Goal: Information Seeking & Learning: Learn about a topic

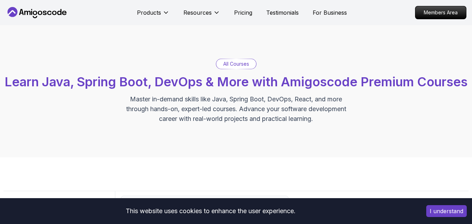
click at [252, 64] on div "All Courses" at bounding box center [236, 64] width 40 height 10
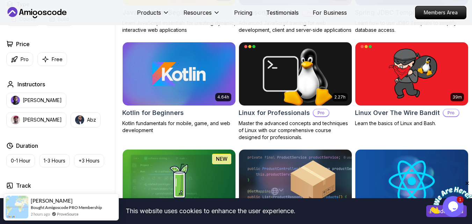
scroll to position [1399, 0]
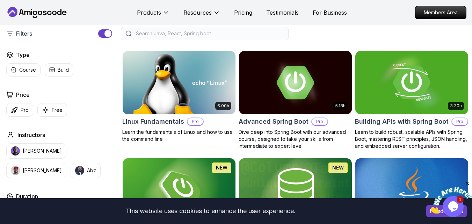
scroll to position [69, 0]
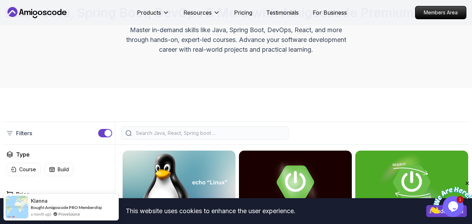
click at [141, 137] on input "search" at bounding box center [208, 133] width 149 height 7
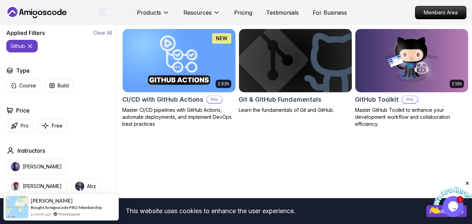
scroll to position [188, 0]
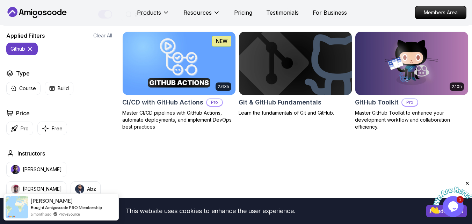
type input "github"
click at [300, 88] on img at bounding box center [295, 63] width 118 height 66
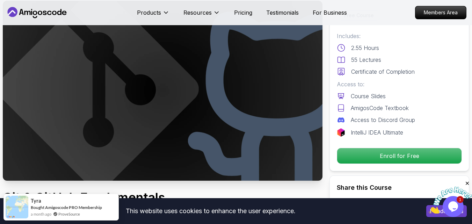
scroll to position [42, 0]
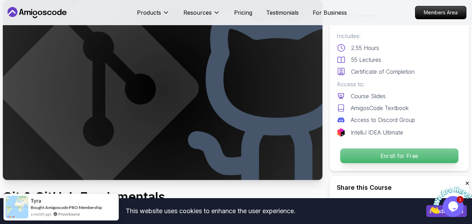
click at [384, 155] on p "Enroll for Free" at bounding box center [399, 155] width 118 height 15
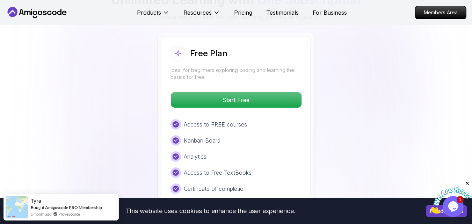
scroll to position [1404, 0]
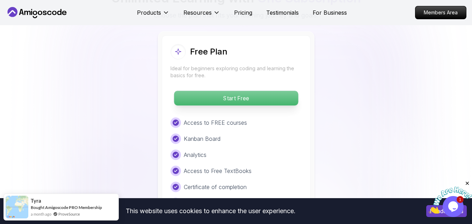
click at [214, 97] on p "Start Free" at bounding box center [236, 98] width 124 height 15
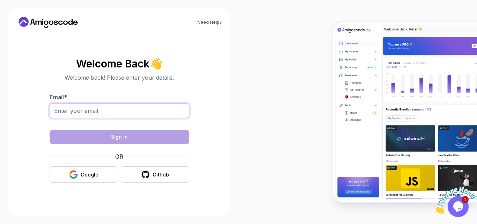
click at [119, 108] on input "Email *" at bounding box center [120, 110] width 140 height 15
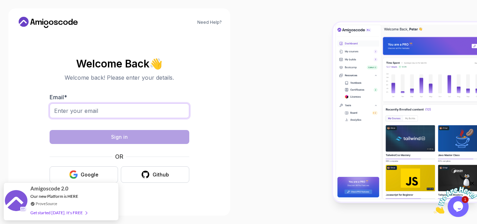
type input "[EMAIL_ADDRESS][DOMAIN_NAME]"
click at [99, 171] on button "Google" at bounding box center [84, 174] width 68 height 16
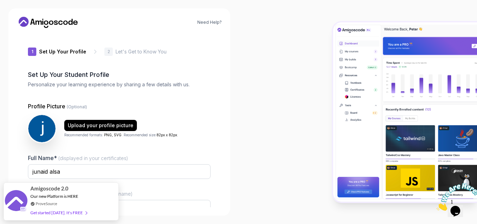
type input "charmingsparrowd7f22"
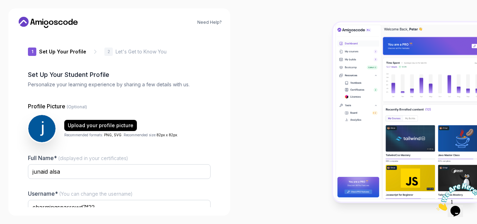
click at [293, 79] on div at bounding box center [357, 112] width 238 height 224
click at [128, 168] on input "junaid alsa" at bounding box center [119, 171] width 183 height 15
click at [163, 202] on input "charmingsparrowd7f22" at bounding box center [119, 207] width 183 height 15
click at [260, 163] on div at bounding box center [357, 112] width 238 height 224
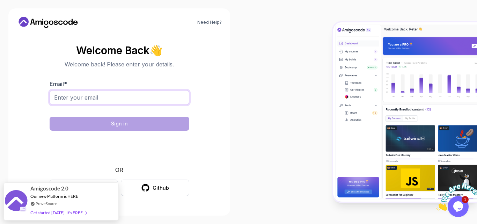
click at [85, 95] on input "Email *" at bounding box center [120, 97] width 140 height 15
type input "[EMAIL_ADDRESS][DOMAIN_NAME]"
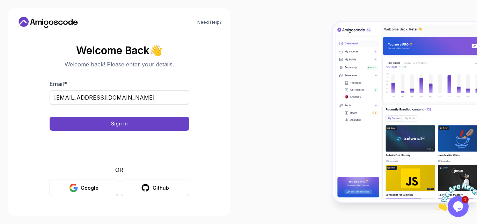
click at [293, 135] on div at bounding box center [357, 112] width 238 height 224
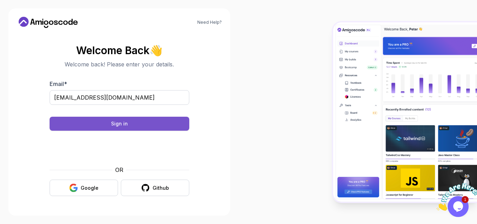
click at [106, 130] on button "Sign in" at bounding box center [120, 124] width 140 height 14
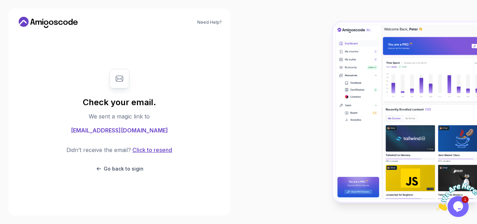
click at [147, 148] on button "Click to resend" at bounding box center [151, 150] width 41 height 8
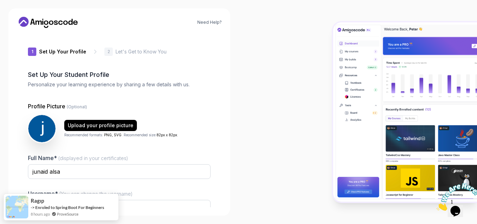
type input "charminggeckod9f3a"
click at [305, 137] on div at bounding box center [357, 112] width 238 height 224
click at [304, 138] on div at bounding box center [357, 112] width 238 height 224
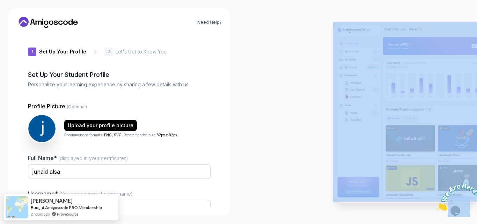
click at [304, 138] on div at bounding box center [357, 112] width 238 height 224
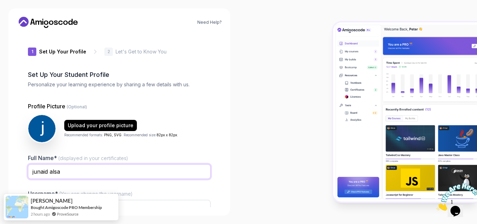
click at [130, 169] on input "junaid alsa" at bounding box center [119, 171] width 183 height 15
type input "j"
type input "Alsa Junaid"
click at [40, 130] on img at bounding box center [42, 128] width 29 height 29
click at [87, 123] on div "Upload your profile picture" at bounding box center [101, 125] width 66 height 7
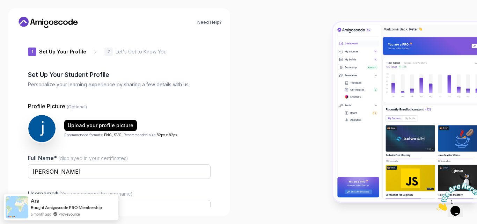
click at [327, 47] on div at bounding box center [357, 112] width 238 height 224
click at [310, 127] on div at bounding box center [357, 112] width 238 height 224
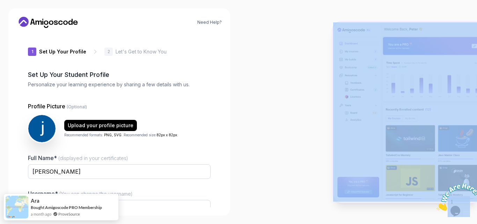
drag, startPoint x: 310, startPoint y: 127, endPoint x: 302, endPoint y: 168, distance: 41.6
click at [302, 168] on div at bounding box center [357, 112] width 238 height 224
click at [290, 196] on div at bounding box center [357, 112] width 238 height 224
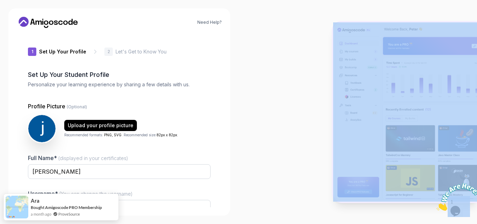
click at [290, 196] on div at bounding box center [357, 112] width 238 height 224
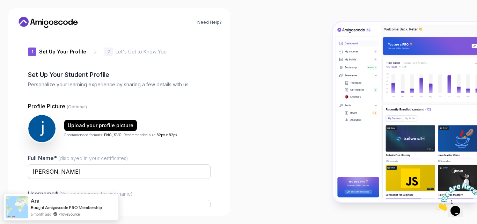
click at [236, 169] on div "Need Help? 1 Set Up Your Profile 1 Set Up Your Profile 2 Let's Get to Know You …" at bounding box center [119, 112] width 238 height 224
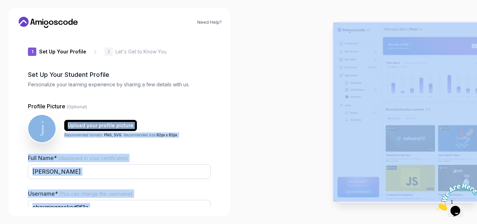
drag, startPoint x: 477, startPoint y: 8, endPoint x: 238, endPoint y: 101, distance: 256.0
click at [238, 101] on section "Need Help? 1 Set Up Your Profile 1 Set Up Your Profile 2 Let's Get to Know You …" at bounding box center [238, 112] width 477 height 224
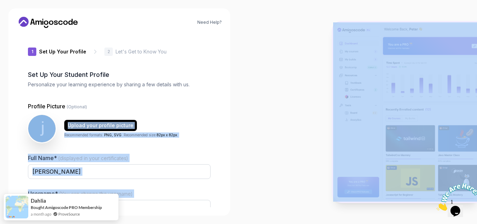
click at [267, 93] on div at bounding box center [357, 112] width 238 height 224
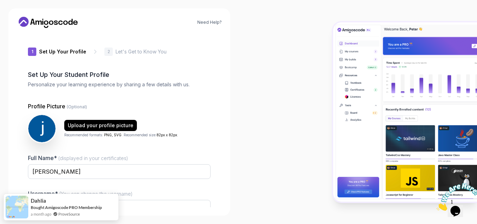
click at [272, 94] on div at bounding box center [357, 112] width 238 height 224
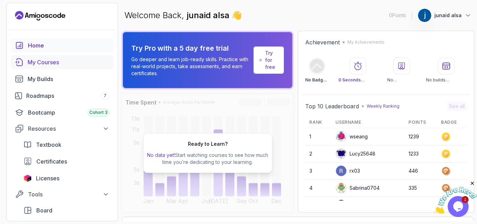
click at [59, 62] on div "My Courses" at bounding box center [69, 62] width 82 height 8
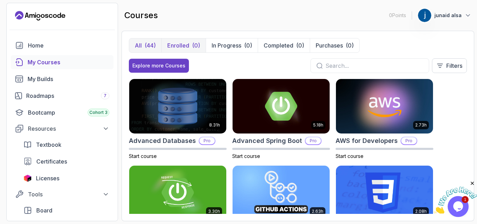
click at [187, 45] on p "Enrolled" at bounding box center [178, 45] width 22 height 8
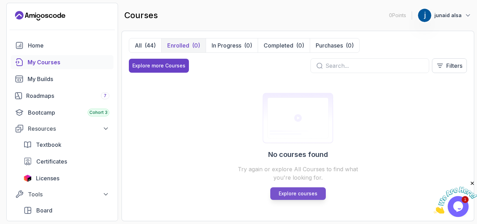
click at [301, 197] on p "Explore courses" at bounding box center [298, 193] width 39 height 7
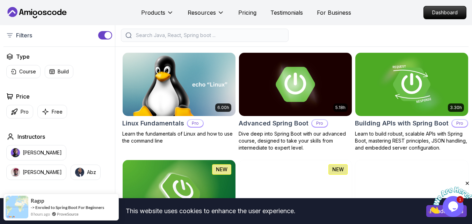
scroll to position [168, 0]
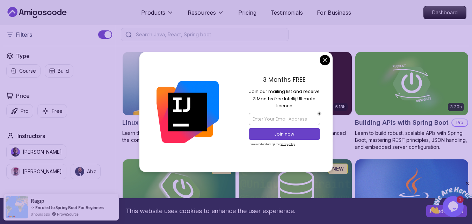
click at [188, 38] on input "search" at bounding box center [208, 34] width 149 height 7
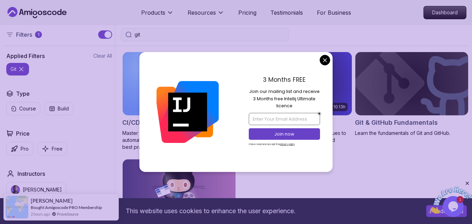
type input "git"
click at [290, 120] on input "email" at bounding box center [284, 119] width 71 height 12
type input "[EMAIL_ADDRESS][DOMAIN_NAME]"
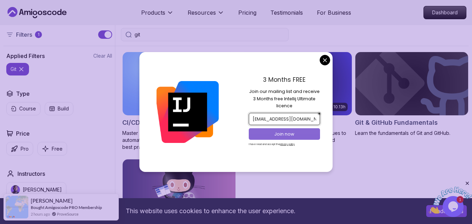
click at [278, 137] on p "Join now" at bounding box center [284, 134] width 58 height 6
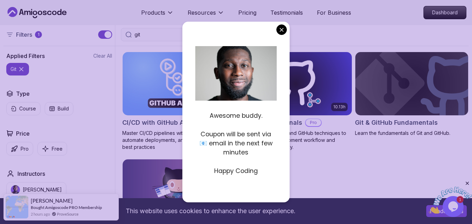
click at [284, 43] on div "Awesome buddy. Coupon will be sent via 📧 email in the next few minutes Happy Co…" at bounding box center [235, 112] width 107 height 180
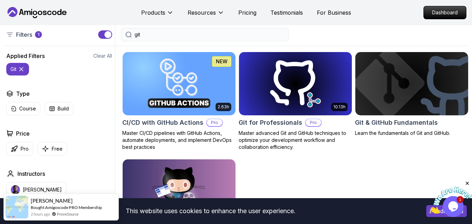
click at [246, 41] on div "git" at bounding box center [205, 34] width 168 height 13
click at [239, 38] on input "git" at bounding box center [208, 34] width 149 height 7
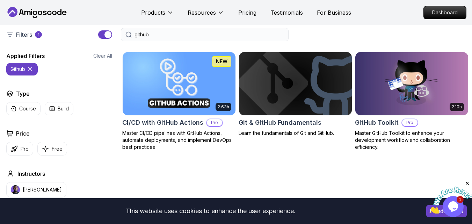
type input "github"
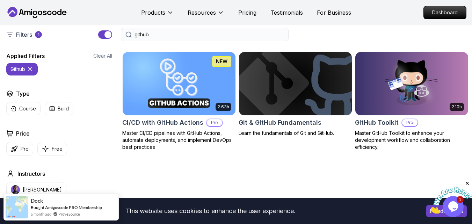
click at [284, 112] on img at bounding box center [295, 83] width 118 height 66
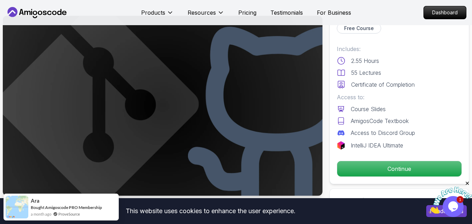
scroll to position [28, 0]
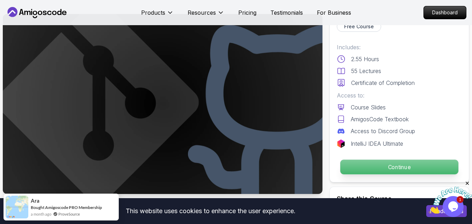
click at [396, 165] on p "Continue" at bounding box center [399, 167] width 118 height 15
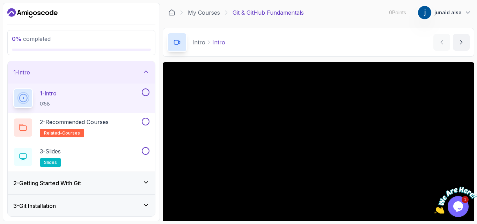
click at [290, 25] on main "My Courses Git & GitHub Fundamentals 0 Points 1 junaid alsa 2 - Intro 0 % compl…" at bounding box center [318, 112] width 311 height 218
drag, startPoint x: 476, startPoint y: 32, endPoint x: 477, endPoint y: 102, distance: 69.1
click at [477, 102] on section "0 % completed 1 - Intro 1 - Intro 0:58 2 - Recommended Courses related-courses …" at bounding box center [238, 112] width 477 height 224
click at [380, 27] on main "My Courses Git & GitHub Fundamentals 0 Points 1 junaid alsa 2 - Intro 0 % compl…" at bounding box center [318, 112] width 311 height 218
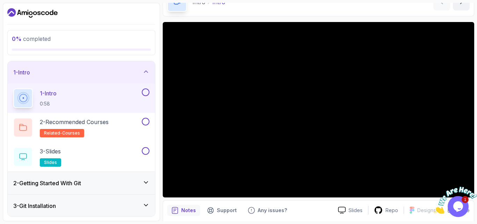
scroll to position [42, 0]
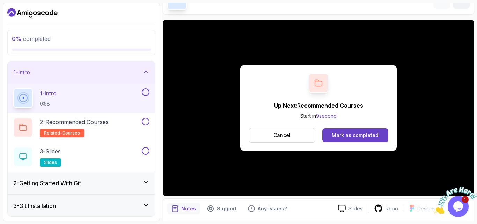
click at [323, 105] on p "Up Next: Recommended Courses" at bounding box center [318, 105] width 89 height 8
click at [343, 152] on div "Up Next: Recommended Courses Start in 7 second Cancel Mark as completed" at bounding box center [318, 107] width 311 height 175
click at [339, 136] on div "Mark as completed" at bounding box center [355, 135] width 47 height 7
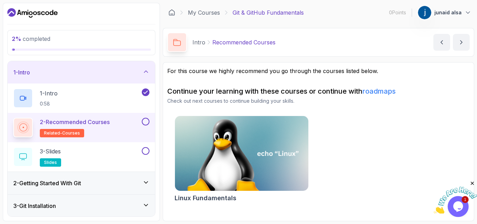
click at [140, 119] on div at bounding box center [144, 122] width 9 height 8
click at [144, 119] on button at bounding box center [146, 122] width 8 height 8
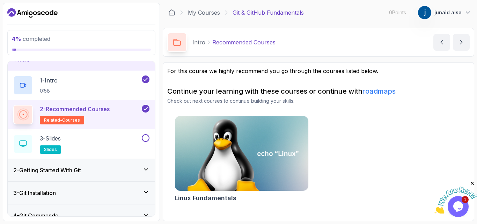
scroll to position [14, 0]
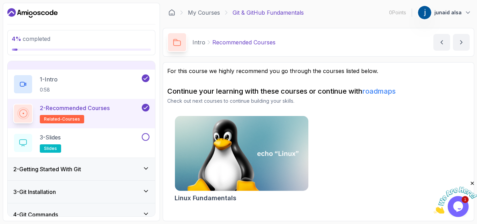
click at [113, 110] on div "2 - Recommended Courses related-courses" at bounding box center [76, 114] width 127 height 20
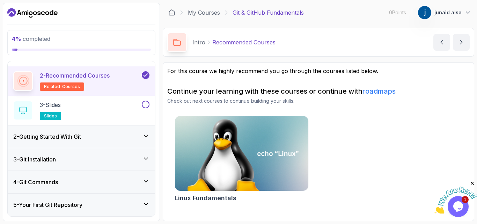
scroll to position [56, 0]
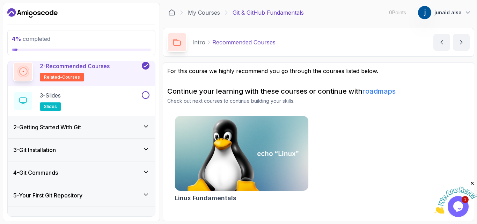
drag, startPoint x: 910, startPoint y: 302, endPoint x: 472, endPoint y: 184, distance: 453.8
click at [472, 184] on icon "Close" at bounding box center [472, 183] width 6 height 6
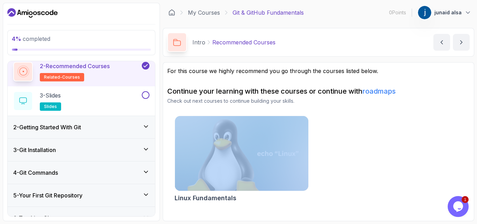
drag, startPoint x: 477, startPoint y: 101, endPoint x: 381, endPoint y: 127, distance: 99.5
click at [381, 127] on section "4 % completed 1 - Intro 1 - Intro 0:58 2 - Recommended Courses related-courses …" at bounding box center [238, 112] width 477 height 224
click at [102, 130] on div "2 - Getting Started With Git" at bounding box center [81, 127] width 136 height 8
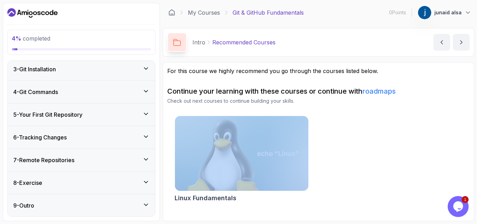
scroll to position [195, 0]
click at [146, 67] on icon at bounding box center [145, 68] width 7 height 7
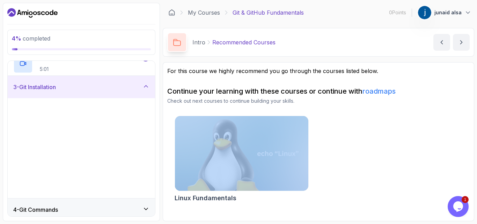
scroll to position [49, 0]
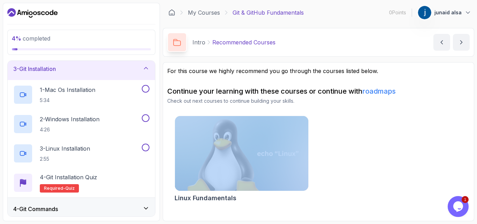
click at [148, 64] on div "3 - Git Installation" at bounding box center [81, 69] width 147 height 22
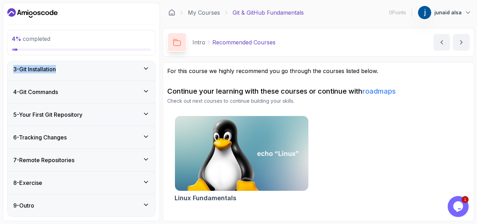
drag, startPoint x: 156, startPoint y: 76, endPoint x: 143, endPoint y: 53, distance: 26.9
click at [143, 53] on div "4 % completed 1 - Intro 2 - Getting Started With Git 3 - Git Installation 4 - G…" at bounding box center [81, 112] width 157 height 218
click at [143, 53] on div "4 % completed" at bounding box center [81, 42] width 148 height 25
click at [74, 54] on div "4 % completed" at bounding box center [81, 42] width 148 height 25
click at [153, 71] on div "3 - Git Installation" at bounding box center [81, 69] width 147 height 22
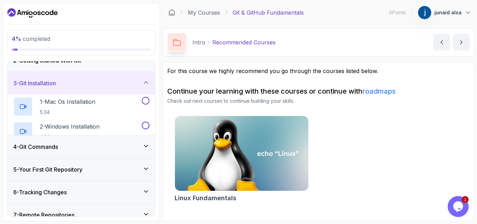
click at [153, 71] on div "1 - Intro 2 - Getting Started With Git 3 - Git Installation 1 - Mac Os Installa…" at bounding box center [81, 138] width 147 height 155
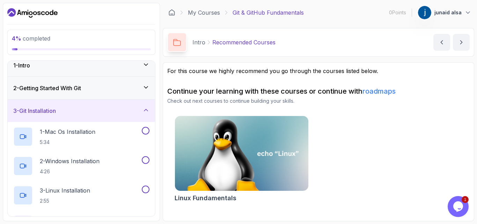
scroll to position [0, 0]
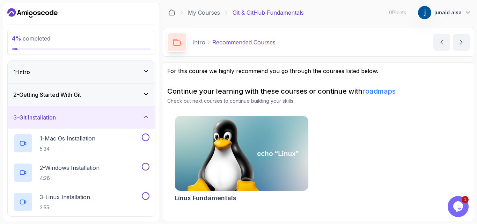
click at [131, 71] on div "1 - Intro" at bounding box center [81, 72] width 136 height 8
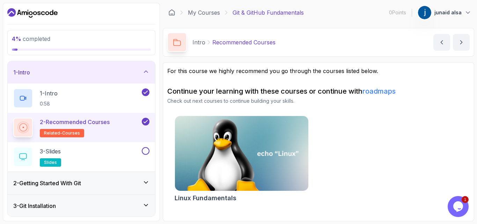
click at [22, 127] on icon at bounding box center [23, 127] width 8 height 8
click at [22, 127] on icon at bounding box center [23, 127] width 9 height 9
click at [22, 127] on icon at bounding box center [23, 127] width 8 height 8
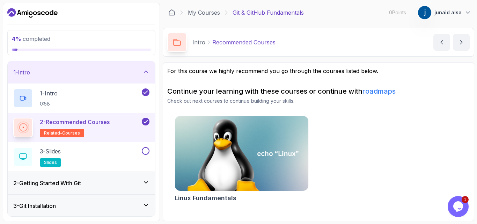
click at [142, 118] on div at bounding box center [144, 122] width 9 height 8
click at [61, 131] on span "related-courses" at bounding box center [62, 133] width 36 height 6
click at [137, 160] on div "3 - Slides slides" at bounding box center [76, 157] width 127 height 20
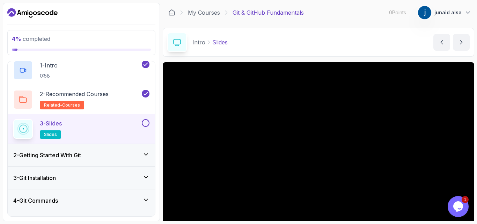
scroll to position [42, 0]
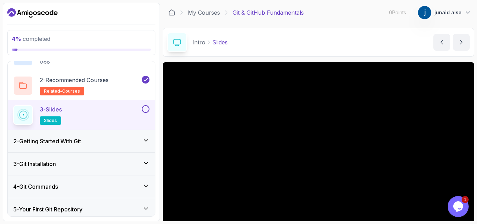
drag, startPoint x: 477, startPoint y: 85, endPoint x: 477, endPoint y: 134, distance: 48.9
click at [477, 134] on section "4 % completed 1 - Intro 1 - Intro 0:58 2 - Recommended Courses related-courses …" at bounding box center [238, 112] width 477 height 224
click at [477, 36] on section "4 % completed 1 - Intro 1 - Intro 0:58 2 - Recommended Courses related-courses …" at bounding box center [238, 112] width 477 height 224
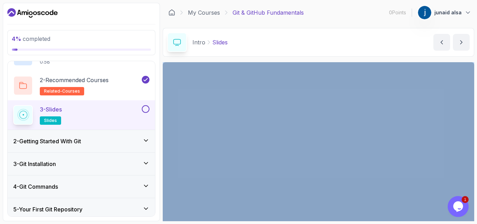
click at [477, 36] on section "4 % completed 1 - Intro 1 - Intro 0:58 2 - Recommended Courses related-courses …" at bounding box center [238, 112] width 477 height 224
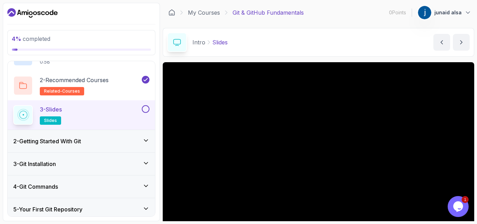
click at [342, 43] on div "Intro Slides Slides by [PERSON_NAME]" at bounding box center [318, 42] width 311 height 29
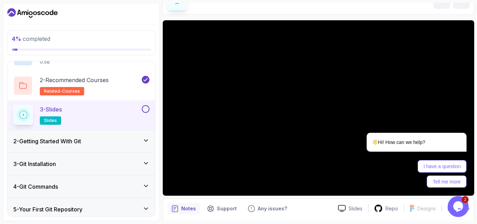
click at [146, 110] on button at bounding box center [146, 109] width 8 height 8
click at [132, 140] on div "2 - Getting Started With Git" at bounding box center [81, 141] width 136 height 8
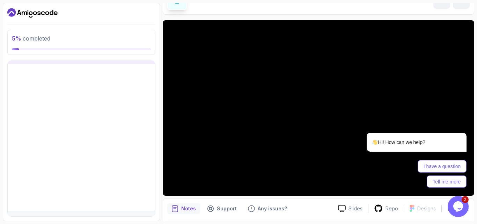
scroll to position [34, 0]
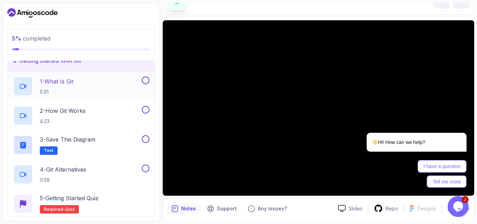
click at [124, 83] on div "1 - What Is Git 5:01" at bounding box center [76, 86] width 127 height 20
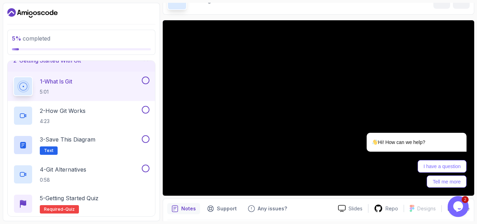
click at [145, 82] on button at bounding box center [146, 80] width 8 height 8
click at [103, 119] on div "2 - How Git Works 4:23" at bounding box center [76, 116] width 127 height 20
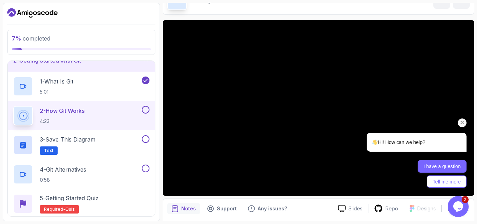
click at [436, 168] on button "I have a question" at bounding box center [442, 166] width 49 height 13
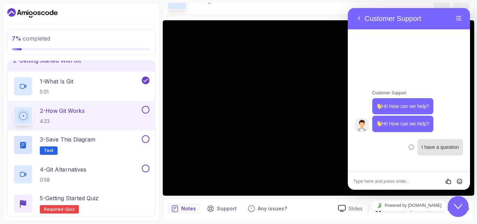
click at [348, 8] on textarea at bounding box center [348, 8] width 0 height 0
type textarea "when to create repository"
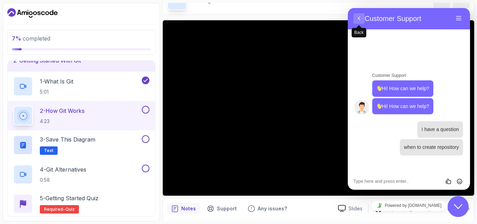
click at [355, 14] on button "Back" at bounding box center [358, 18] width 11 height 10
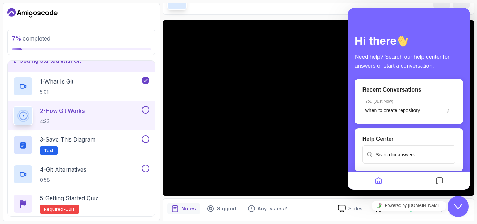
click at [378, 180] on icon "Home" at bounding box center [378, 181] width 8 height 14
click at [462, 207] on div "Close Chat This icon closes the chat window." at bounding box center [458, 206] width 21 height 8
